Goal: Obtain resource: Download file/media

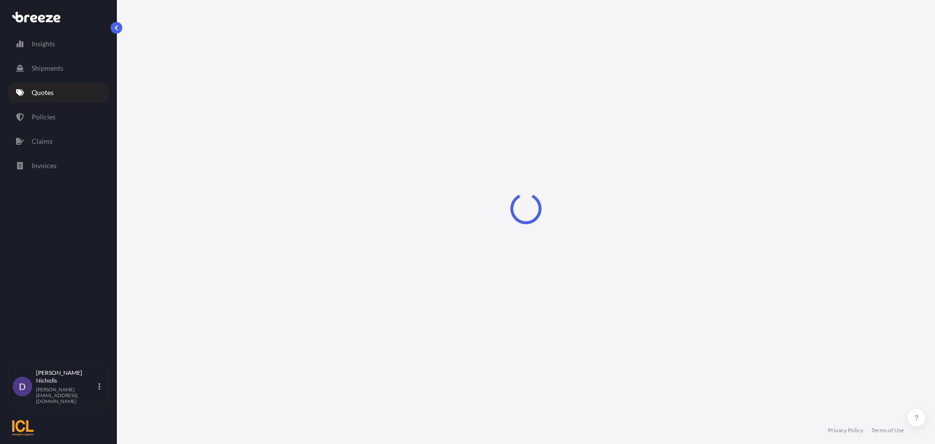
select select "Sea"
select select "1"
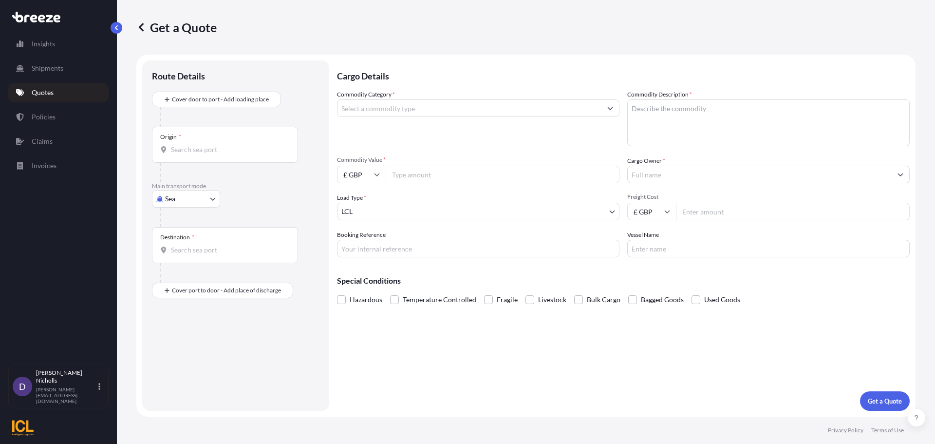
click at [54, 88] on p "Quotes" at bounding box center [43, 93] width 22 height 10
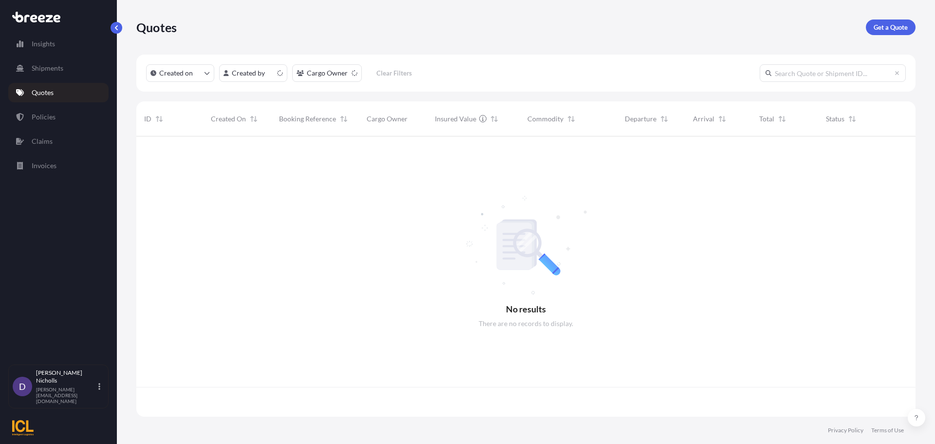
scroll to position [278, 772]
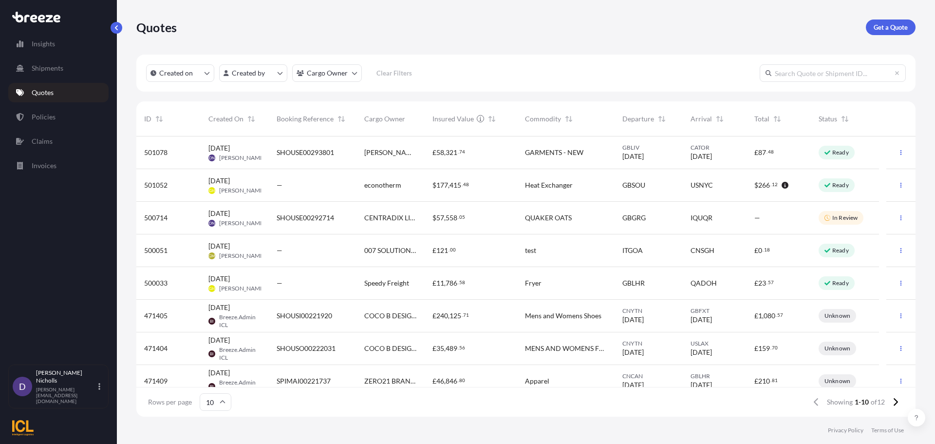
click at [413, 151] on span "[PERSON_NAME] & [PERSON_NAME]" at bounding box center [390, 153] width 53 height 10
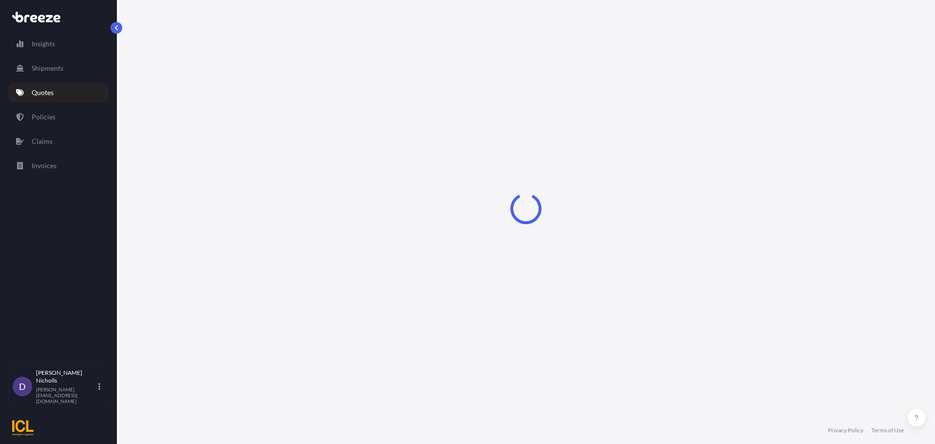
select select "Road"
select select "Sea"
select select "2"
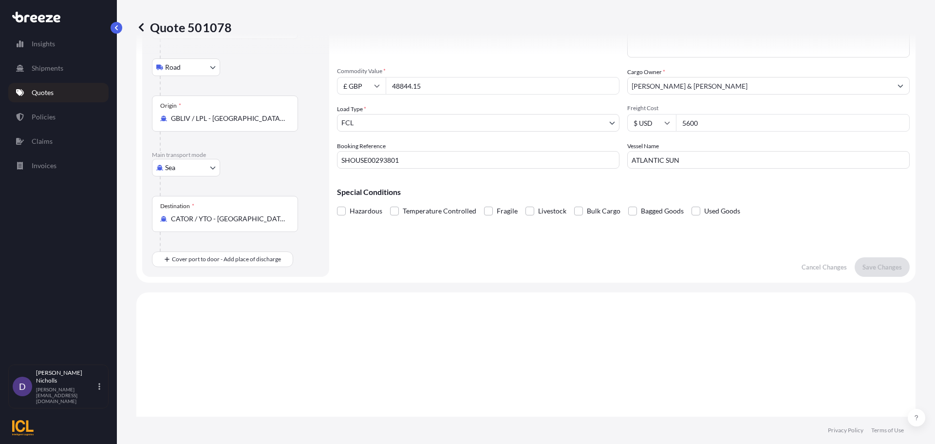
scroll to position [40, 0]
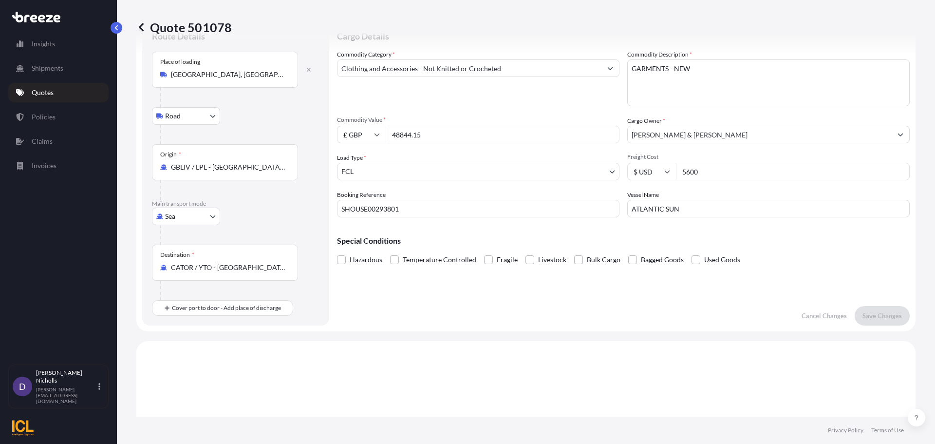
click at [196, 269] on input "CATOR / YTO - [GEOGRAPHIC_DATA], [GEOGRAPHIC_DATA]" at bounding box center [228, 268] width 115 height 10
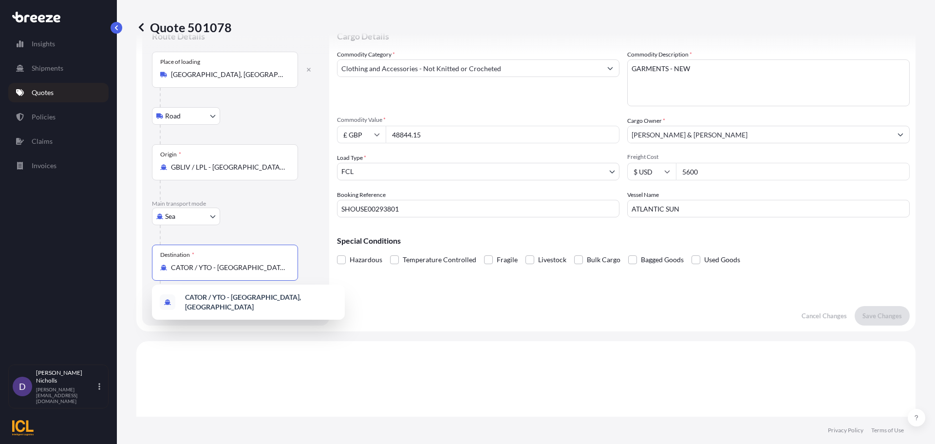
drag, startPoint x: 267, startPoint y: 267, endPoint x: 170, endPoint y: 271, distance: 97.5
click at [170, 270] on div "CATOR / YTO - [GEOGRAPHIC_DATA], [GEOGRAPHIC_DATA]" at bounding box center [225, 268] width 130 height 10
click at [263, 298] on span "CAHAL / [GEOGRAPHIC_DATA] - [GEOGRAPHIC_DATA], [GEOGRAPHIC_DATA]" at bounding box center [261, 301] width 152 height 19
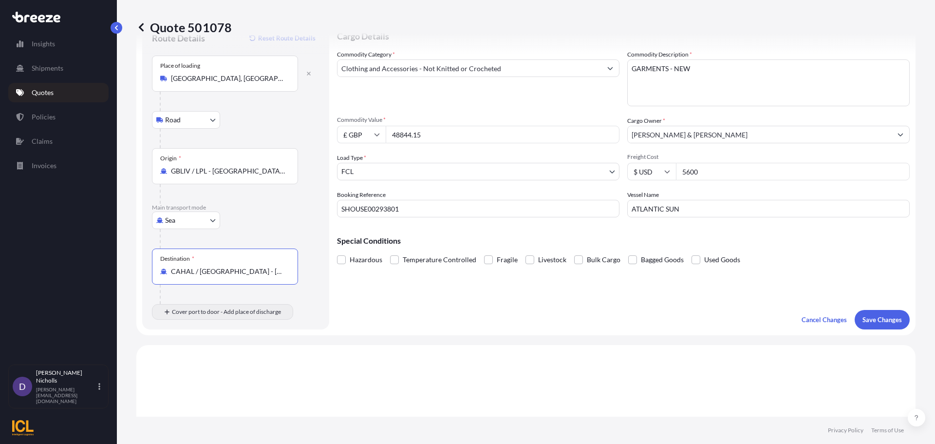
type input "CAHAL / [GEOGRAPHIC_DATA] - [GEOGRAPHIC_DATA], [GEOGRAPHIC_DATA]"
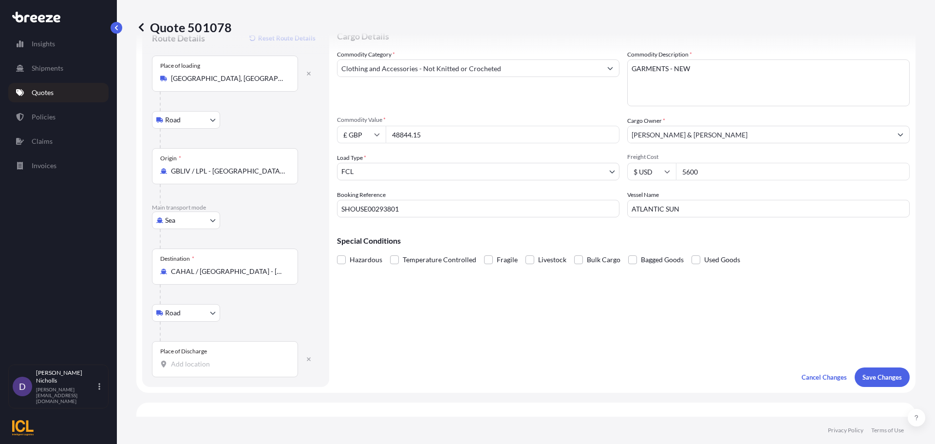
click at [177, 365] on input "Place of Discharge" at bounding box center [228, 364] width 115 height 10
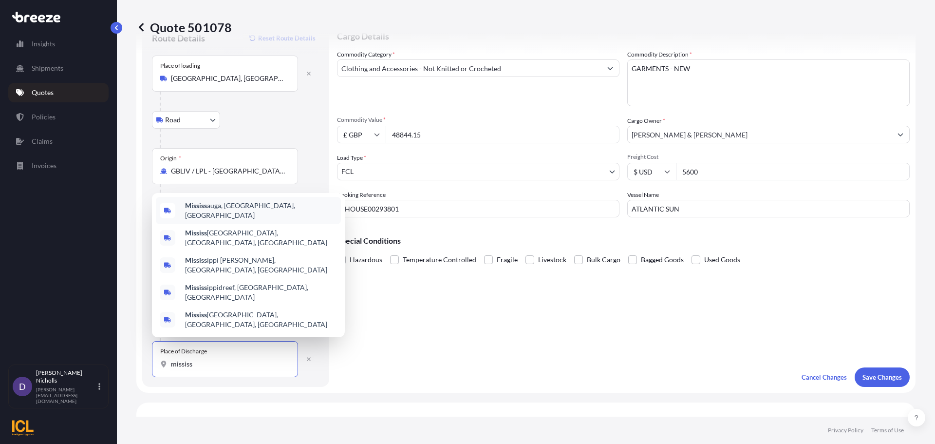
click at [228, 220] on span "Mississ auga, [GEOGRAPHIC_DATA], [GEOGRAPHIC_DATA]" at bounding box center [261, 210] width 152 height 19
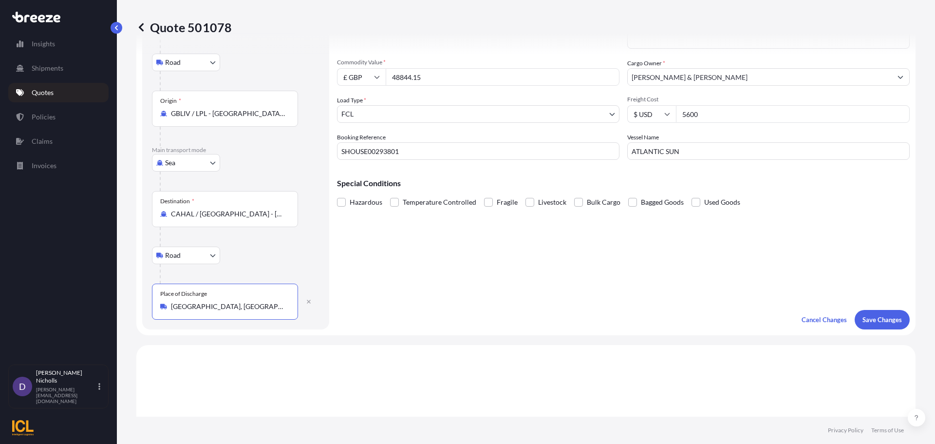
scroll to position [146, 0]
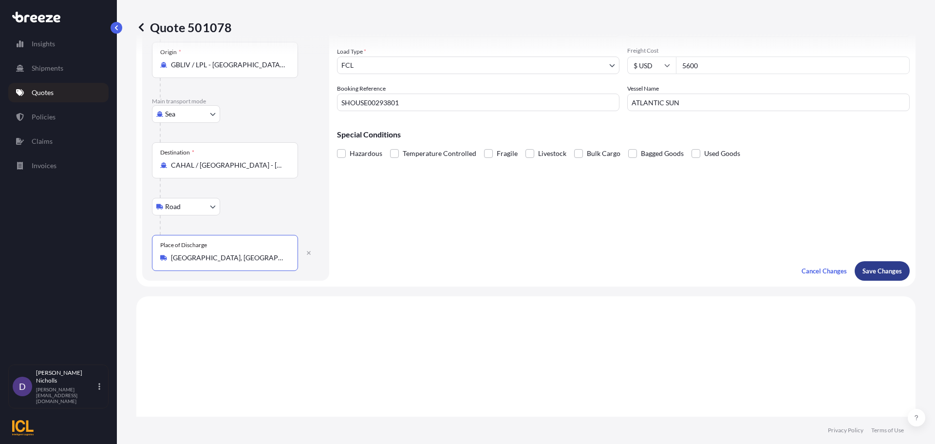
type input "[GEOGRAPHIC_DATA], [GEOGRAPHIC_DATA], [GEOGRAPHIC_DATA]"
click at [880, 268] on p "Save Changes" at bounding box center [882, 271] width 39 height 10
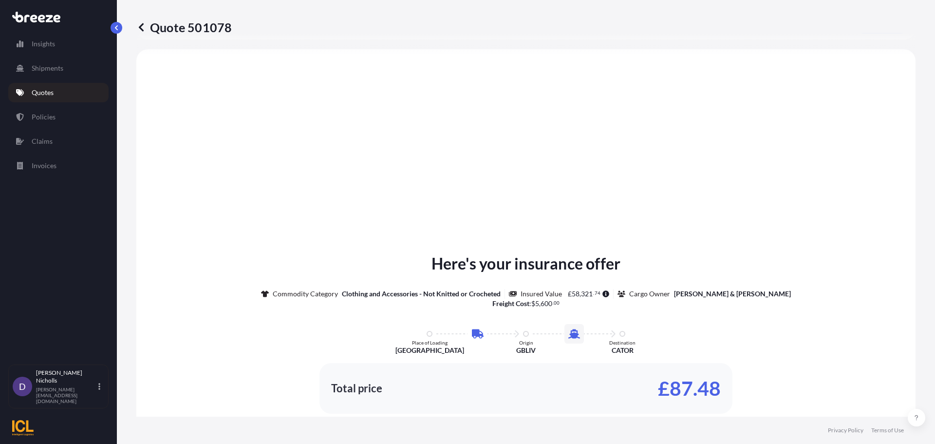
scroll to position [394, 0]
select select "Road"
select select "Sea"
select select "Road"
select select "2"
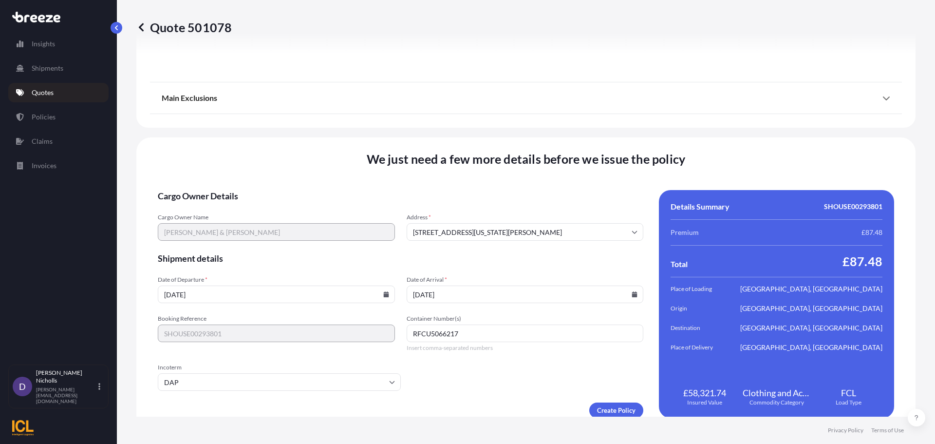
scroll to position [1296, 0]
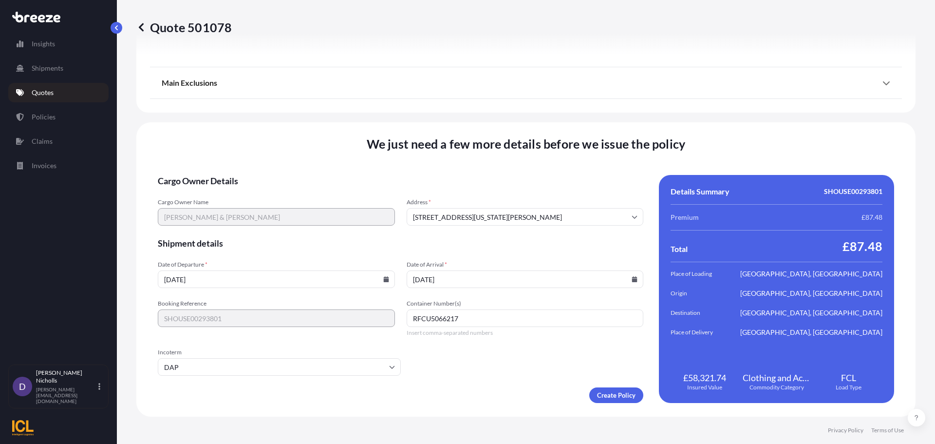
click at [463, 213] on input "[STREET_ADDRESS][US_STATE][PERSON_NAME]" at bounding box center [525, 217] width 237 height 18
click at [449, 242] on li "[STREET_ADDRESS][US_STATE][PERSON_NAME]" at bounding box center [521, 242] width 227 height 19
click at [423, 181] on span "Cargo Owner Details" at bounding box center [401, 181] width 486 height 12
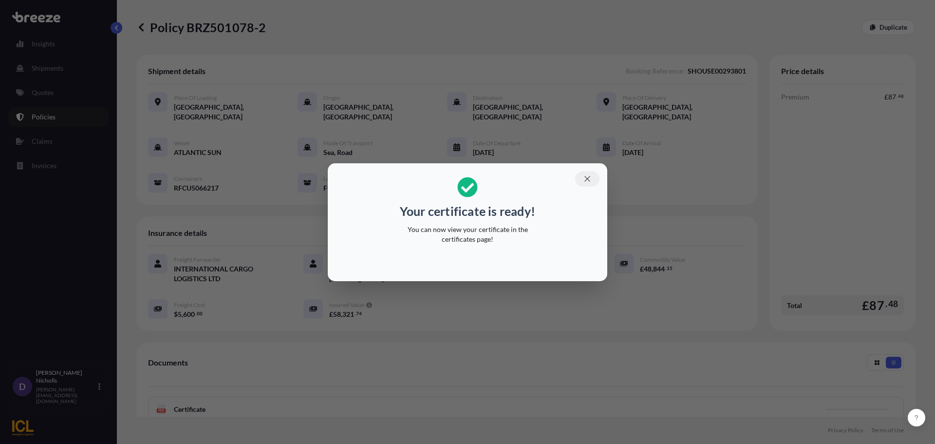
click at [588, 178] on icon "button" at bounding box center [587, 178] width 5 height 5
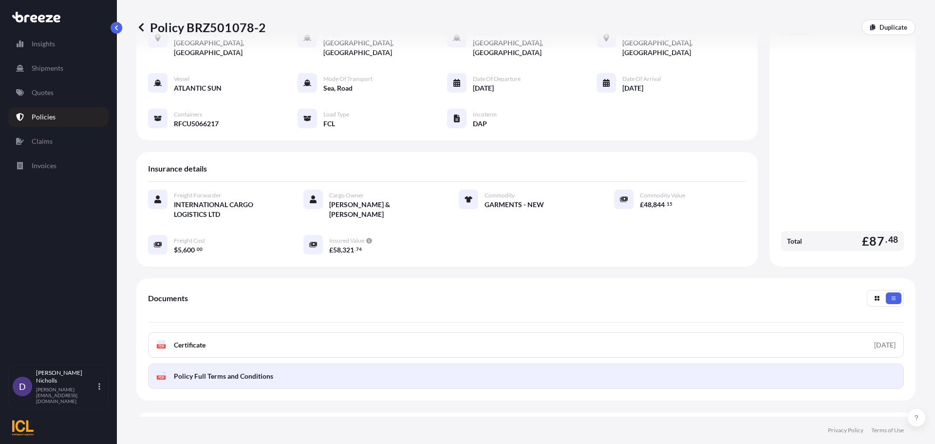
scroll to position [97, 0]
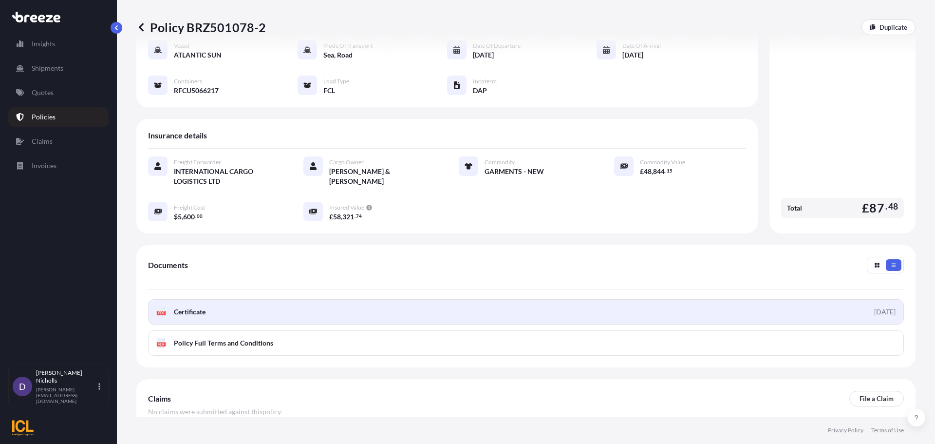
click at [387, 303] on link "PDF Certificate [DATE]" at bounding box center [526, 311] width 756 height 25
